Goal: Use online tool/utility: Utilize a website feature to perform a specific function

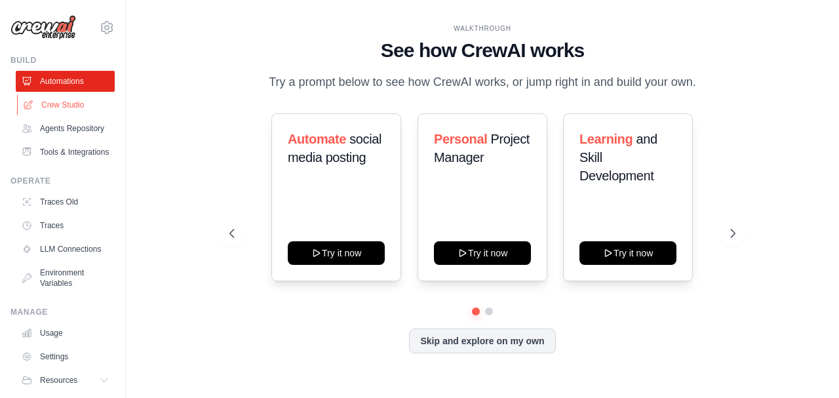
click at [60, 102] on link "Crew Studio" at bounding box center [66, 104] width 99 height 21
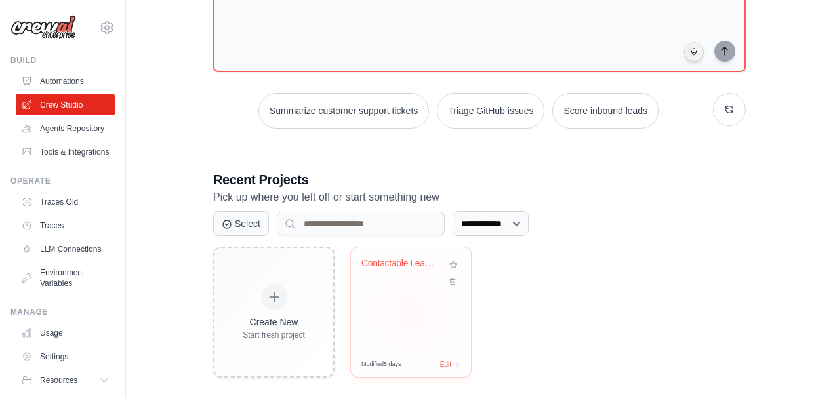
scroll to position [117, 0]
click at [394, 278] on div "Contactable Leads Finder" at bounding box center [410, 272] width 99 height 30
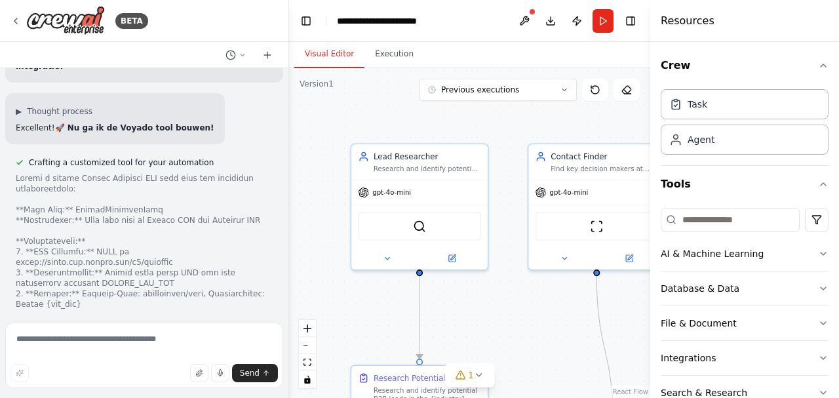
scroll to position [17104, 0]
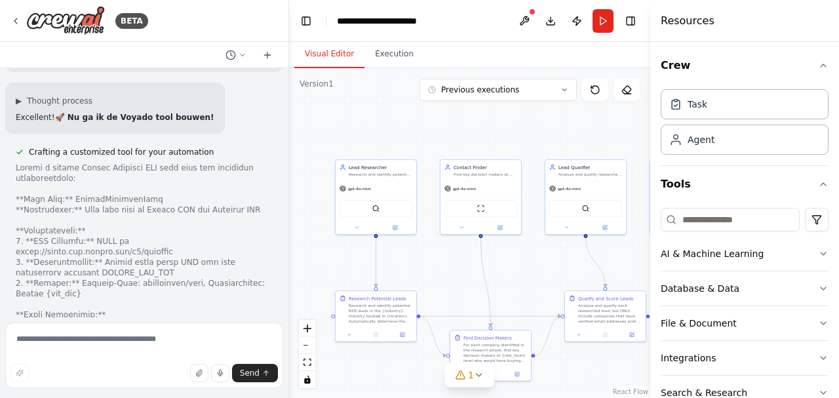
drag, startPoint x: 315, startPoint y: 144, endPoint x: 308, endPoint y: 150, distance: 9.3
click at [308, 150] on div ".deletable-edge-delete-btn { width: 20px; height: 20px; border: 0px solid #ffff…" at bounding box center [469, 233] width 361 height 330
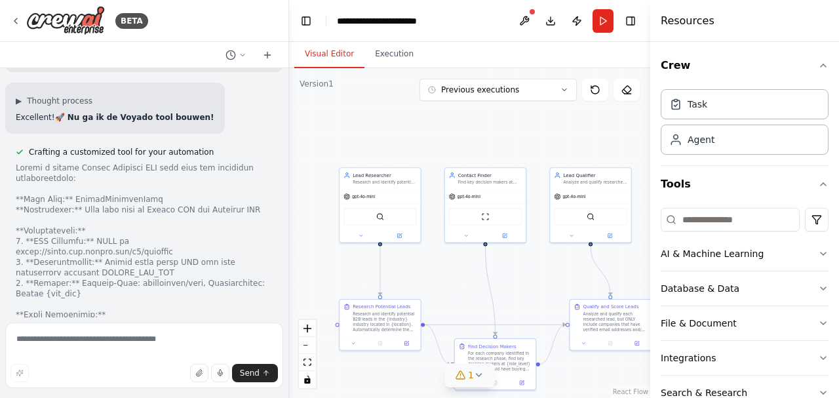
click at [477, 379] on icon at bounding box center [479, 375] width 10 height 10
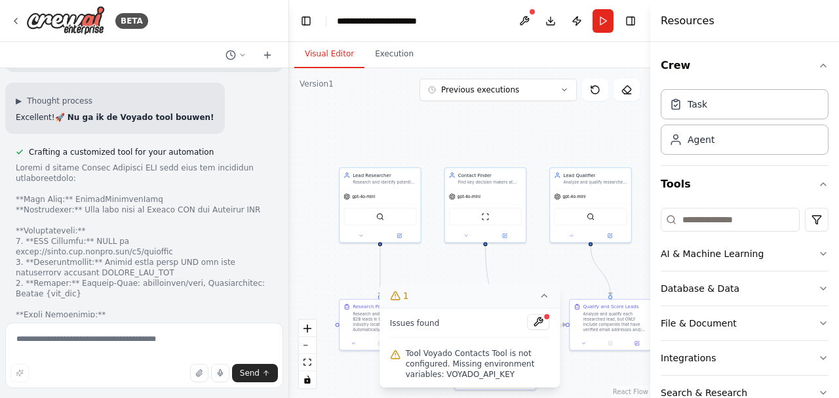
click at [308, 281] on div ".deletable-edge-delete-btn { width: 20px; height: 20px; border: 0px solid #ffff…" at bounding box center [469, 233] width 361 height 330
